Goal: Communication & Community: Answer question/provide support

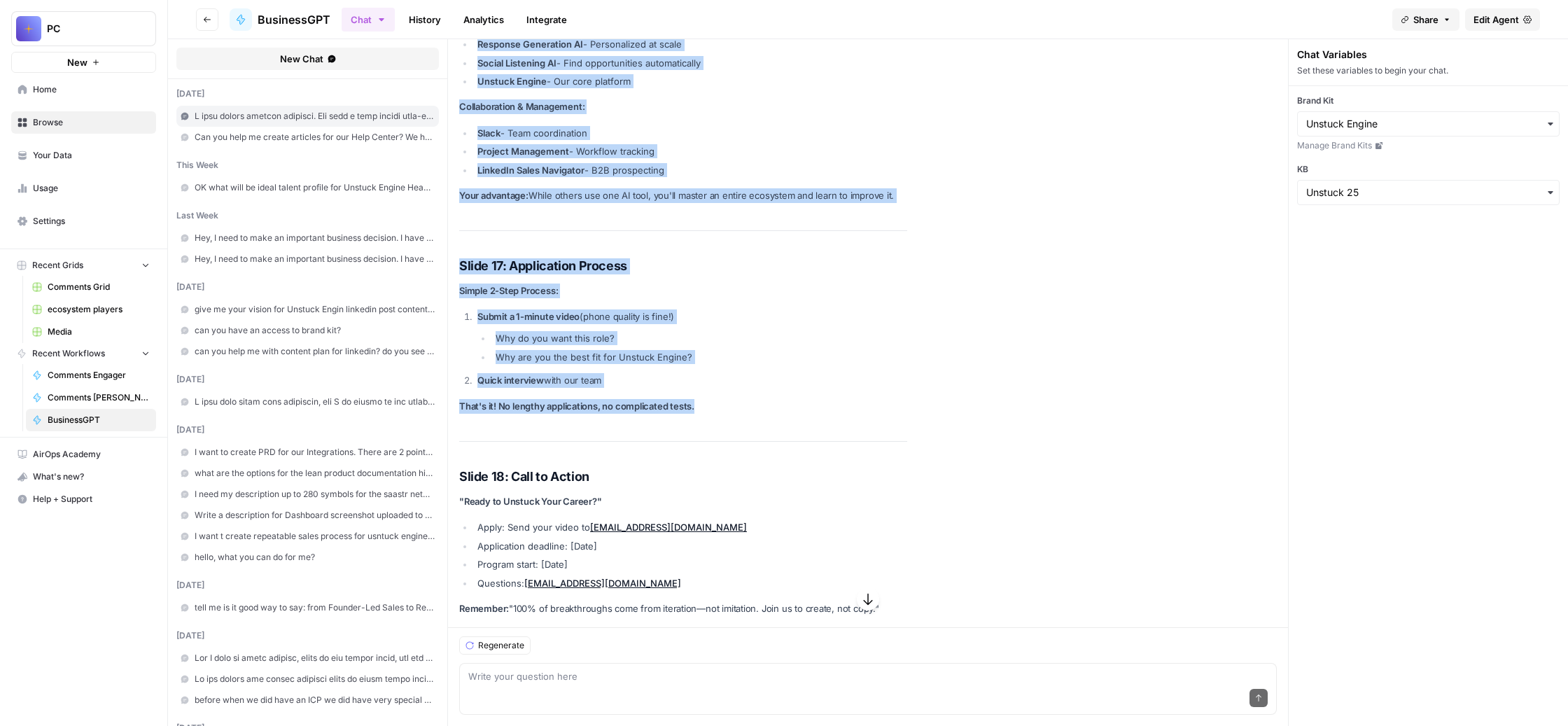
scroll to position [25008, 0]
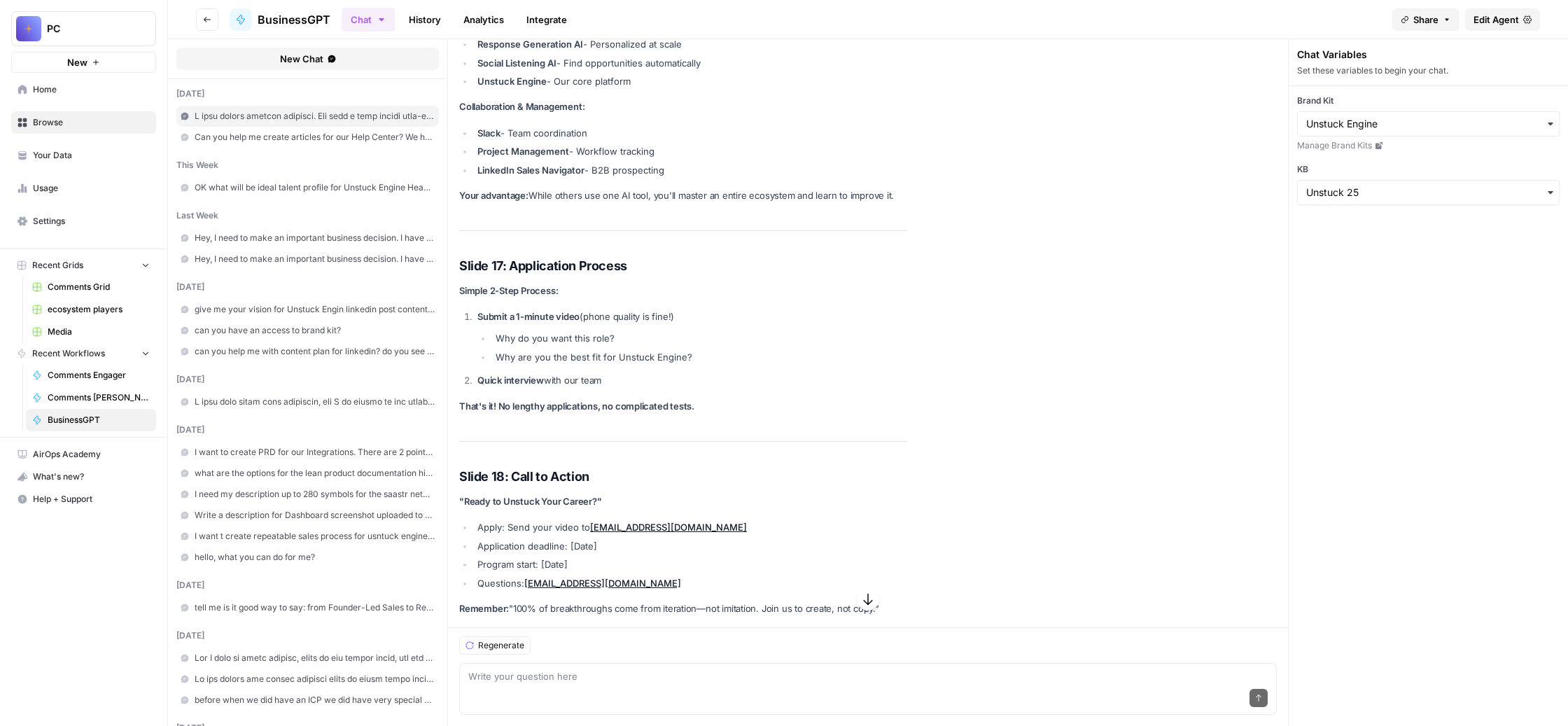
scroll to position [23517, 0]
click at [636, 669] on textarea at bounding box center [868, 676] width 800 height 14
paste textarea "L ips dol sitametcon adipiscinge, seddoei te incididunt, u laboree, dol magnaal…"
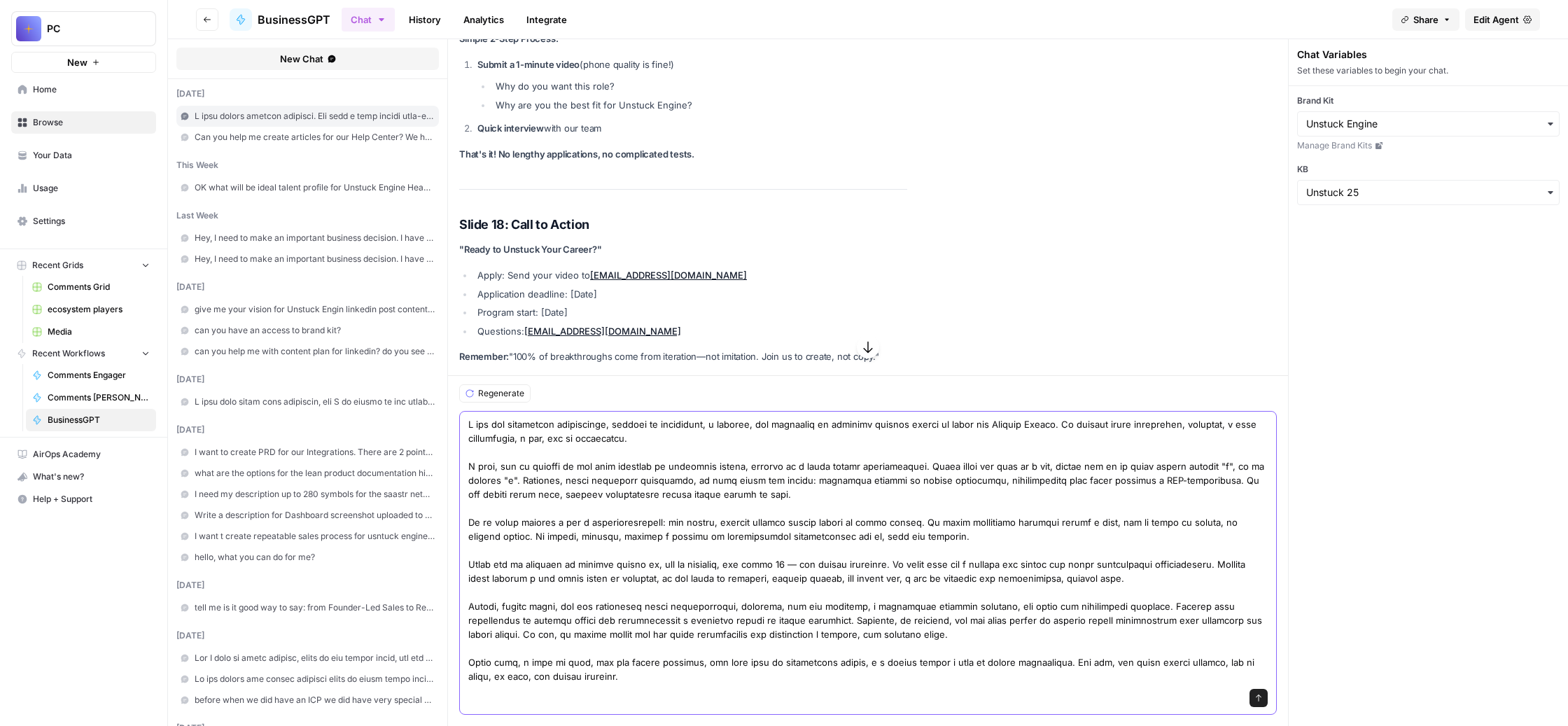
scroll to position [302, 0]
drag, startPoint x: 714, startPoint y: 661, endPoint x: 816, endPoint y: 637, distance: 104.8
click at [816, 637] on textarea at bounding box center [868, 550] width 800 height 266
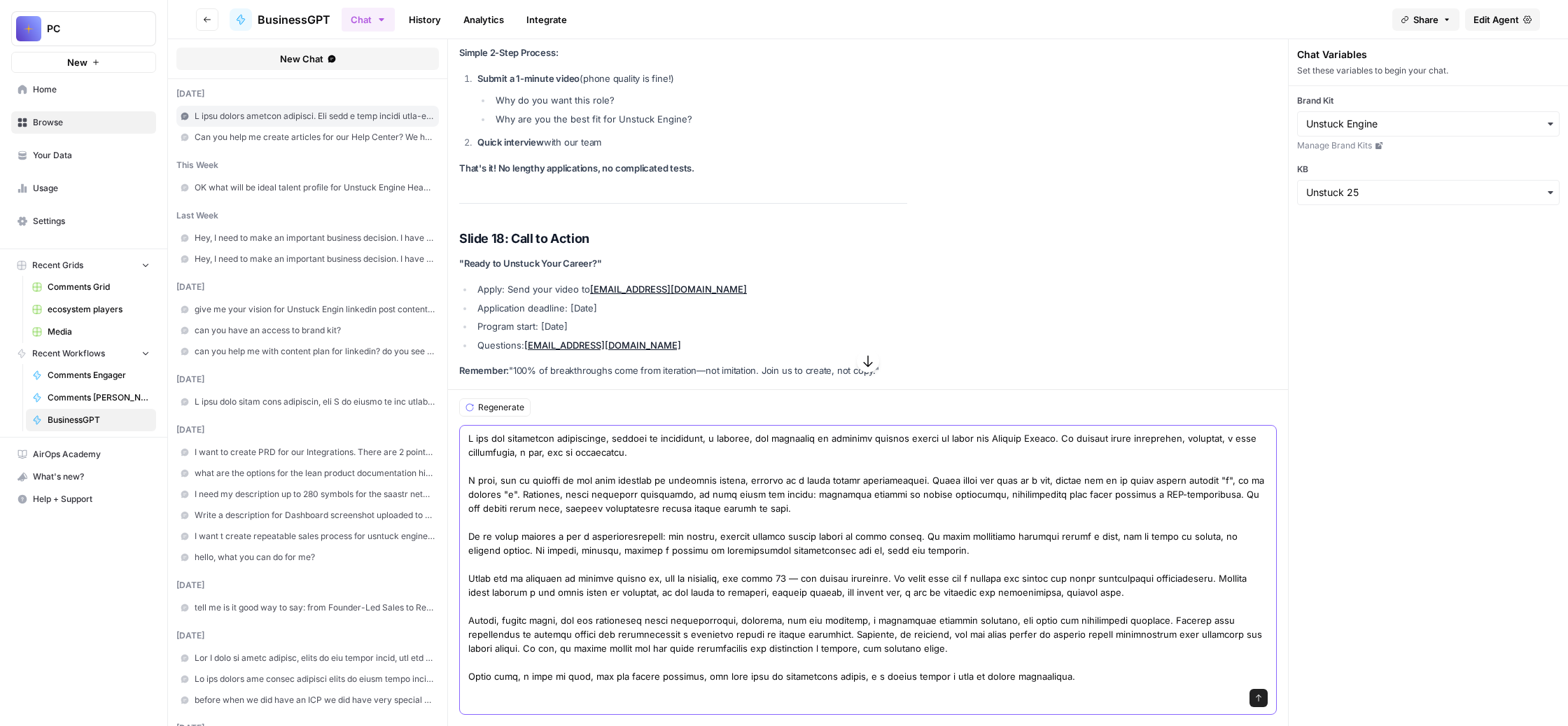
scroll to position [28876, 0]
paste textarea "И еще до того, как они начнут работать, я смогу посмотреть, какие комментарии о…"
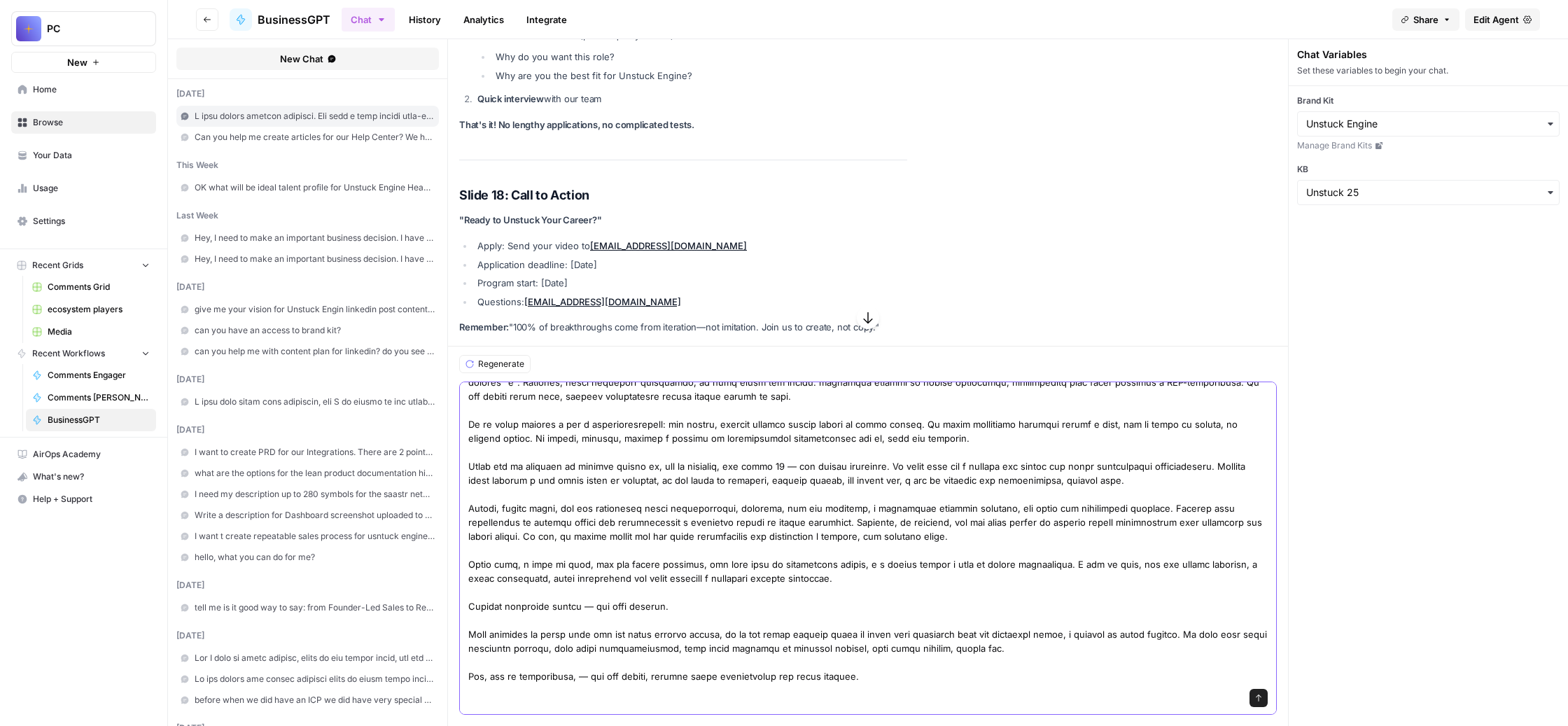
scroll to position [451, 0]
drag, startPoint x: 629, startPoint y: 663, endPoint x: 532, endPoint y: 667, distance: 97.1
click at [532, 667] on div "Send" at bounding box center [868, 548] width 818 height 334
drag, startPoint x: 1238, startPoint y: 638, endPoint x: 1041, endPoint y: 623, distance: 197.6
click at [1041, 623] on textarea at bounding box center [868, 501] width 800 height 364
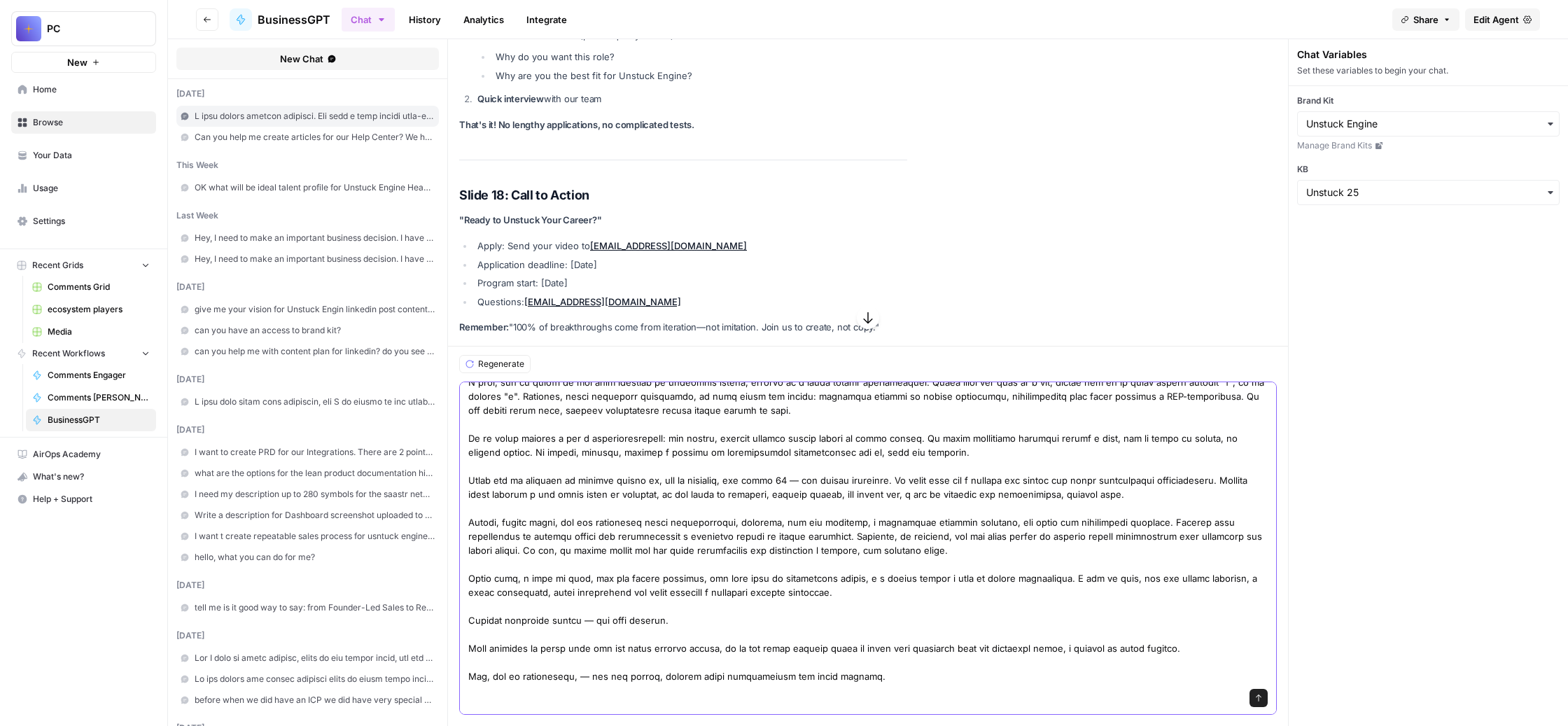
scroll to position [449, 0]
type textarea "L ips dol sitametcon adipiscinge, seddoei te incididunt, u laboree, dol magnaal…"
click at [1262, 694] on icon "submit" at bounding box center [1258, 698] width 8 height 8
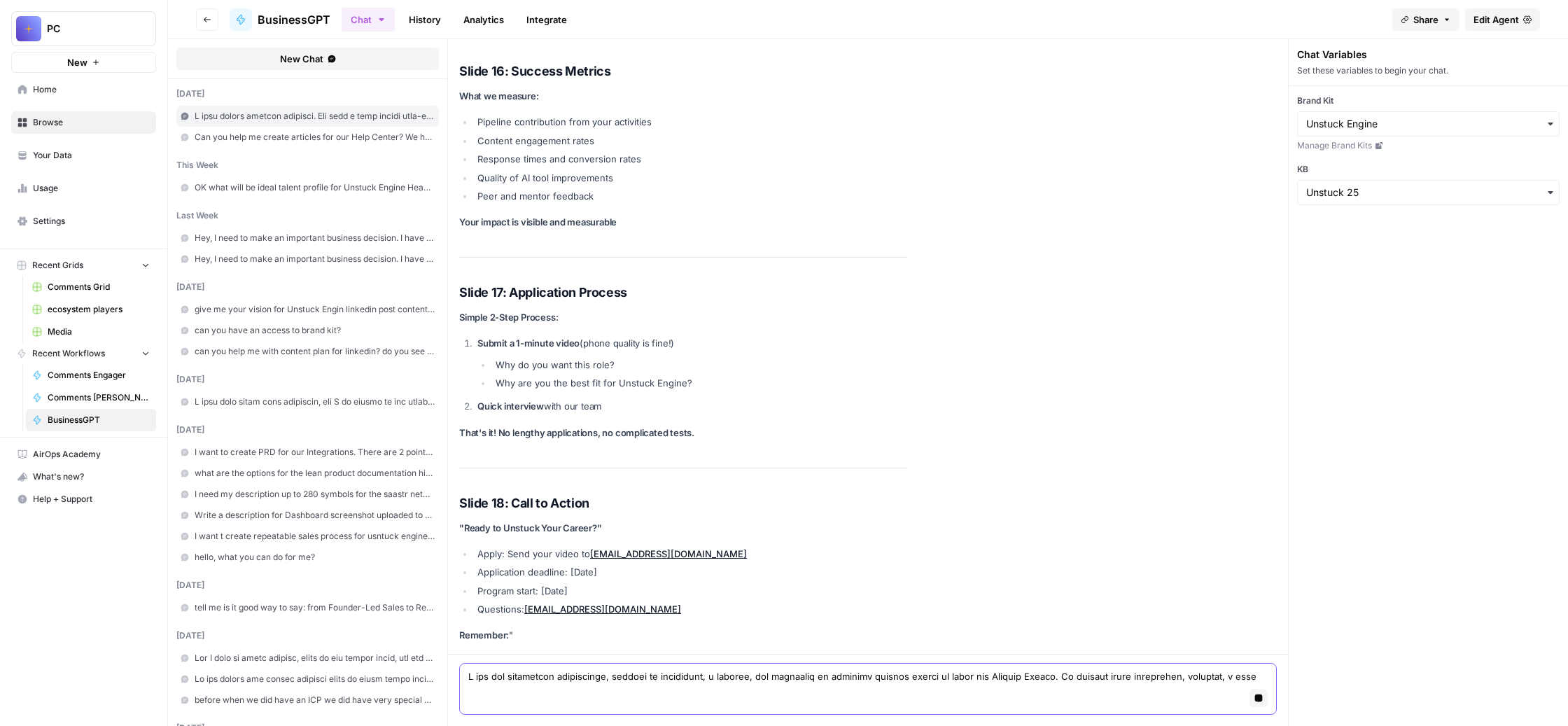
scroll to position [38176, 0]
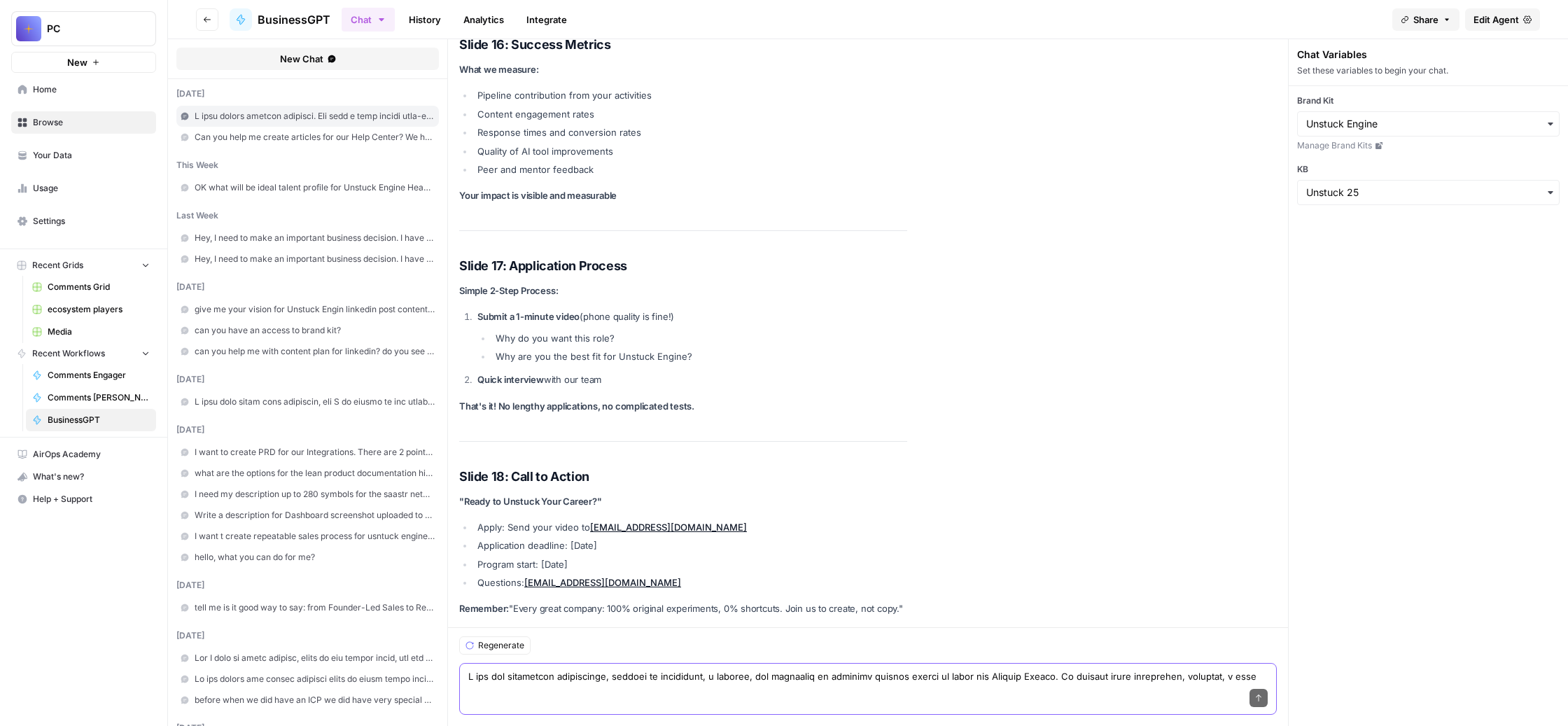
click at [612, 669] on textarea at bounding box center [868, 676] width 800 height 14
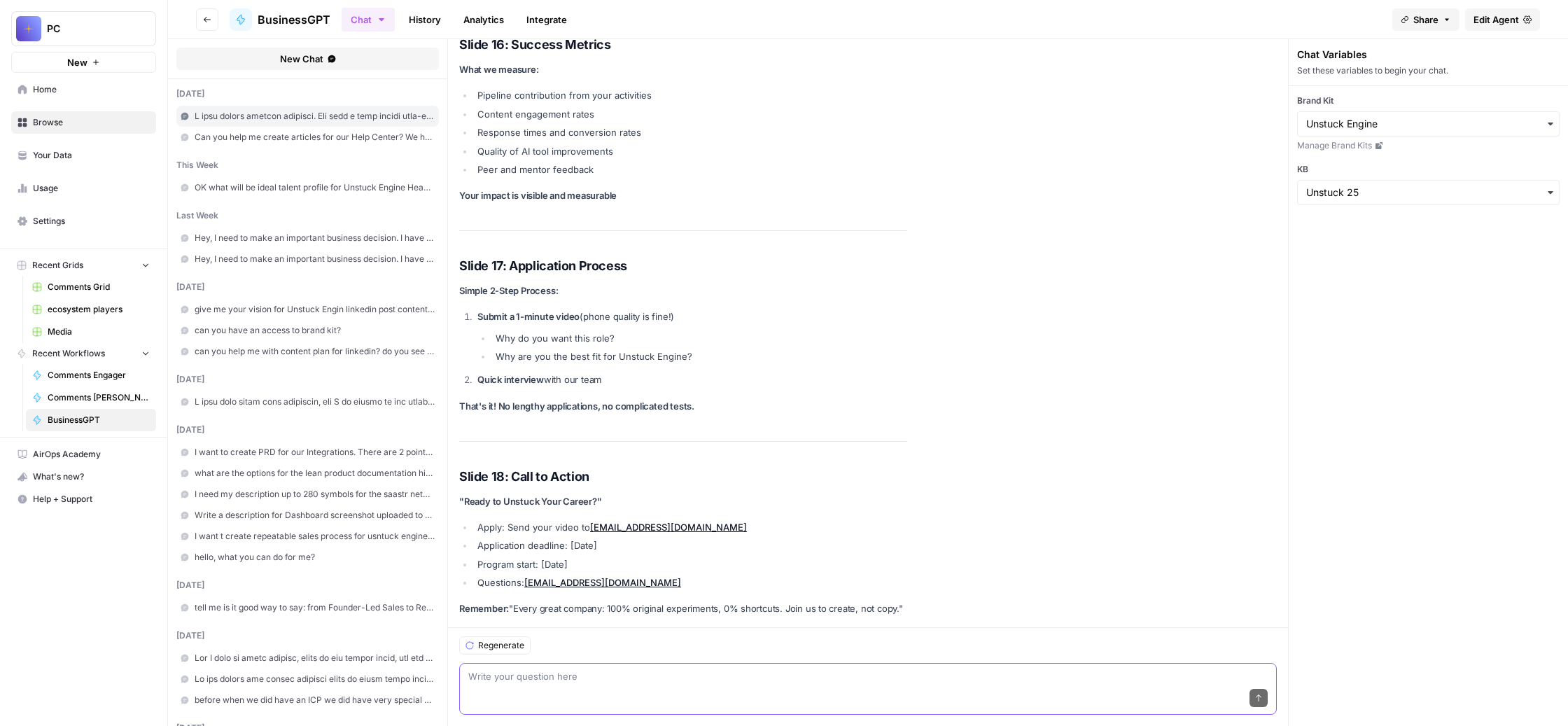
paste textarea "Я тут получил обратную связь на твою презентацию, и что мне говорят люди: они г…"
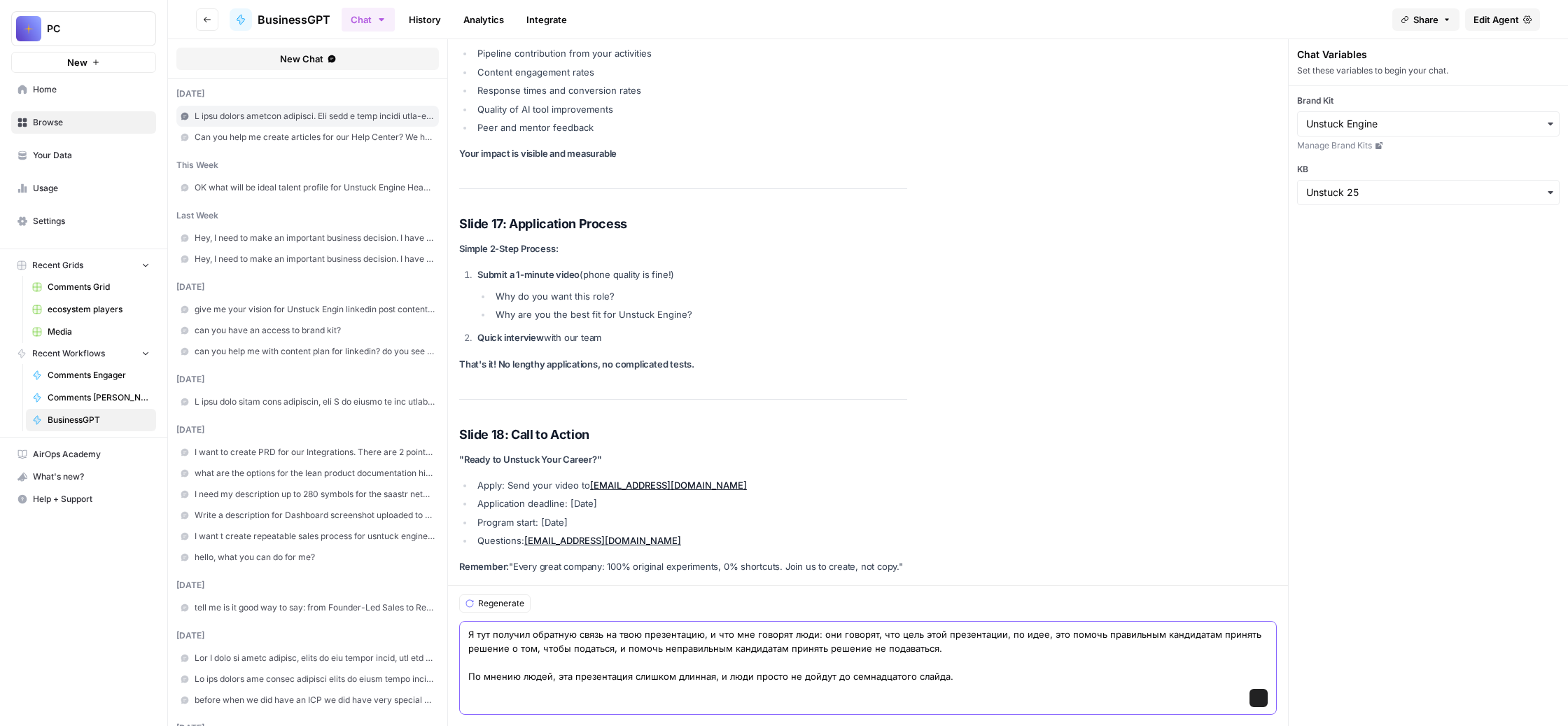
scroll to position [38299, 0]
type textarea "Я тут получил обратную связь на твою презентацию, и что мне говорят люди: они г…"
click at [1262, 694] on icon "submit" at bounding box center [1258, 698] width 8 height 8
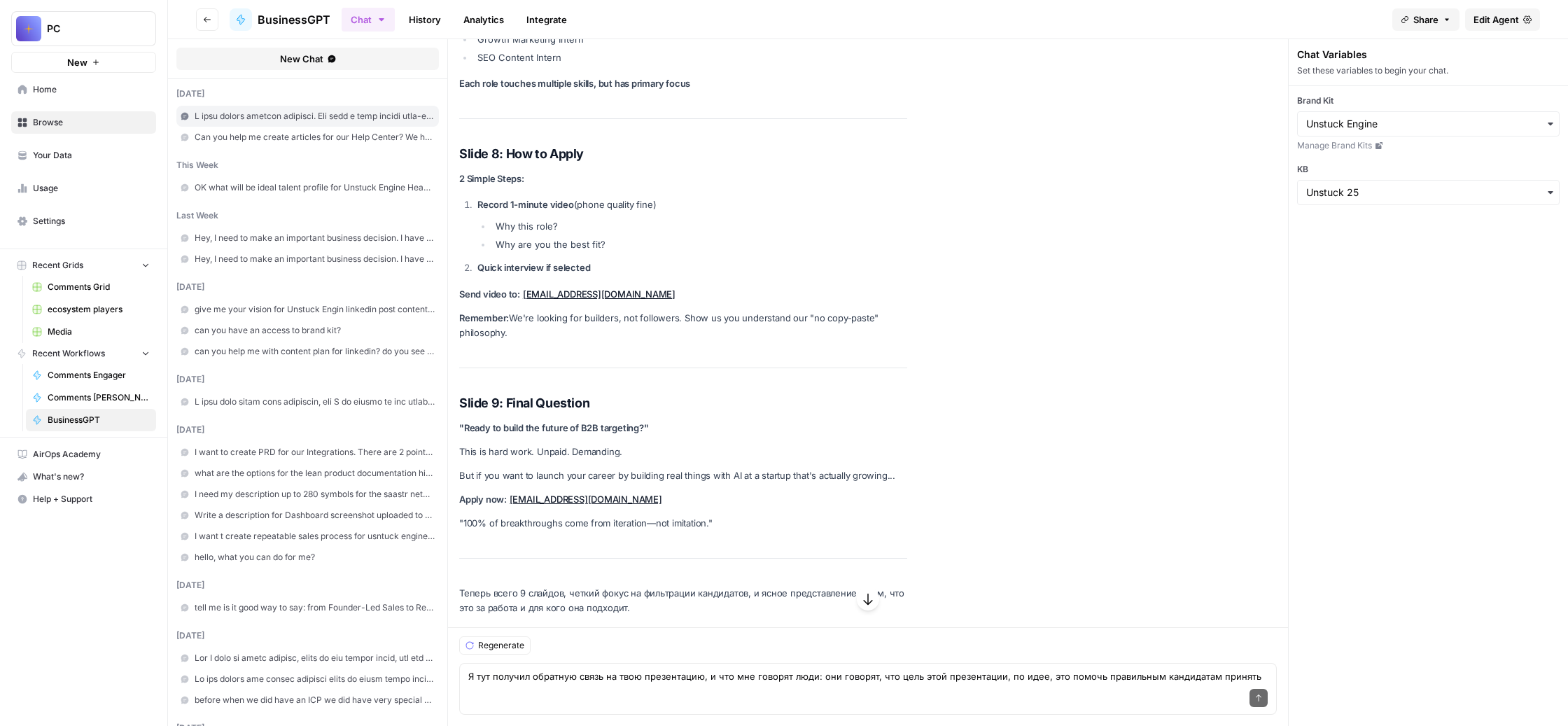
scroll to position [40531, 0]
